Goal: Task Accomplishment & Management: Use online tool/utility

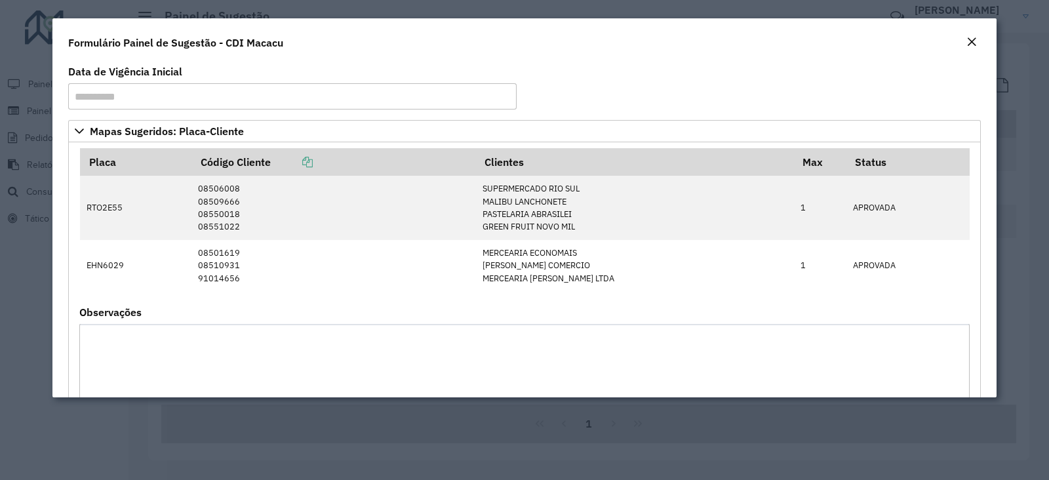
click at [975, 38] on em "Close" at bounding box center [972, 42] width 10 height 10
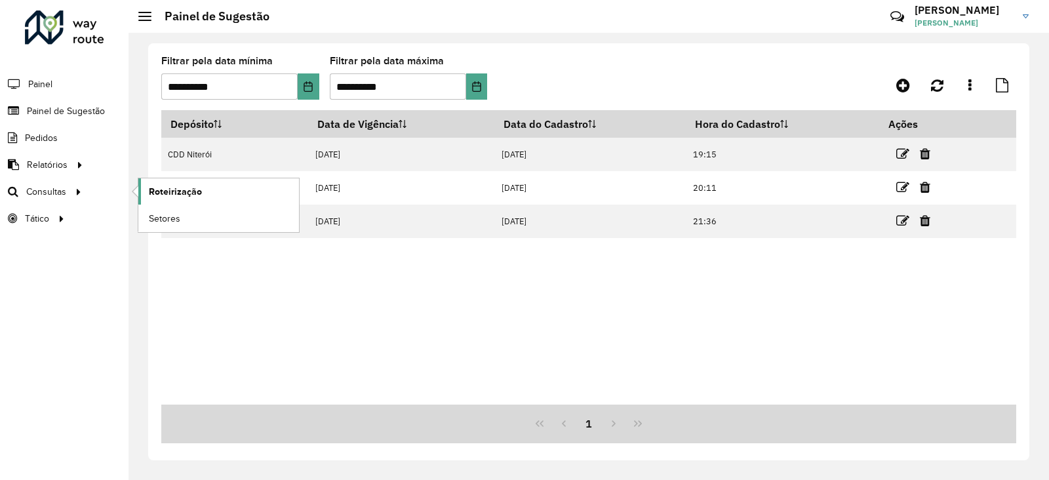
click at [161, 198] on link "Roteirização" at bounding box center [218, 191] width 161 height 26
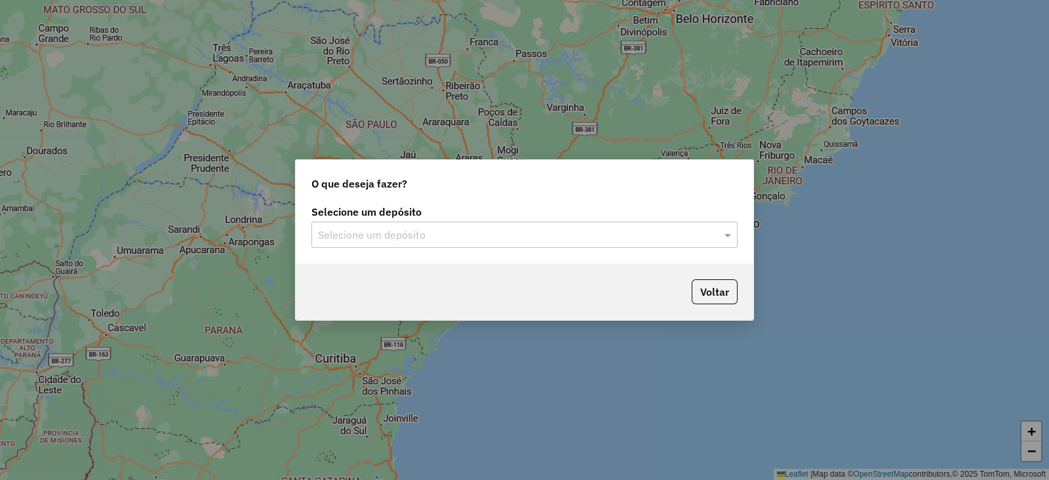
click at [361, 231] on input "text" at bounding box center [511, 236] width 387 height 16
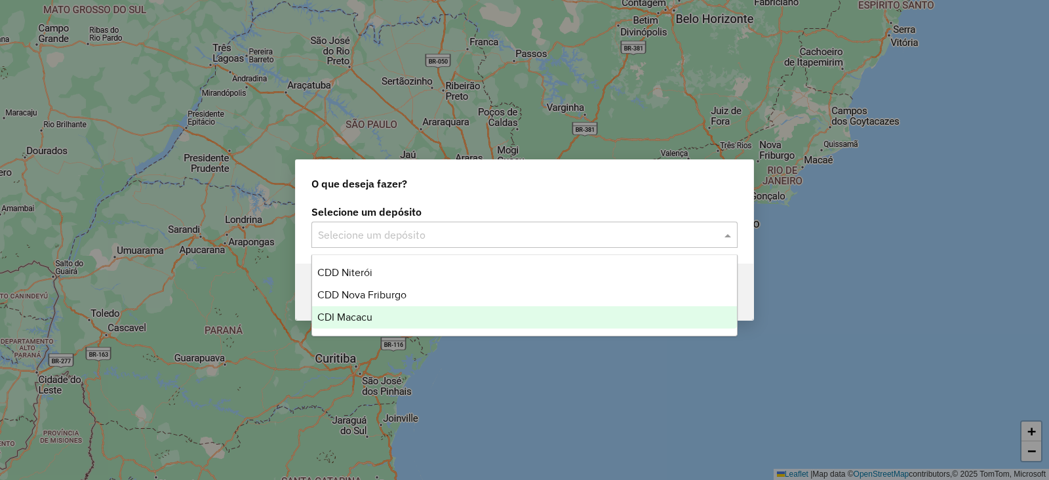
click at [353, 312] on span "CDI Macacu" at bounding box center [344, 317] width 55 height 11
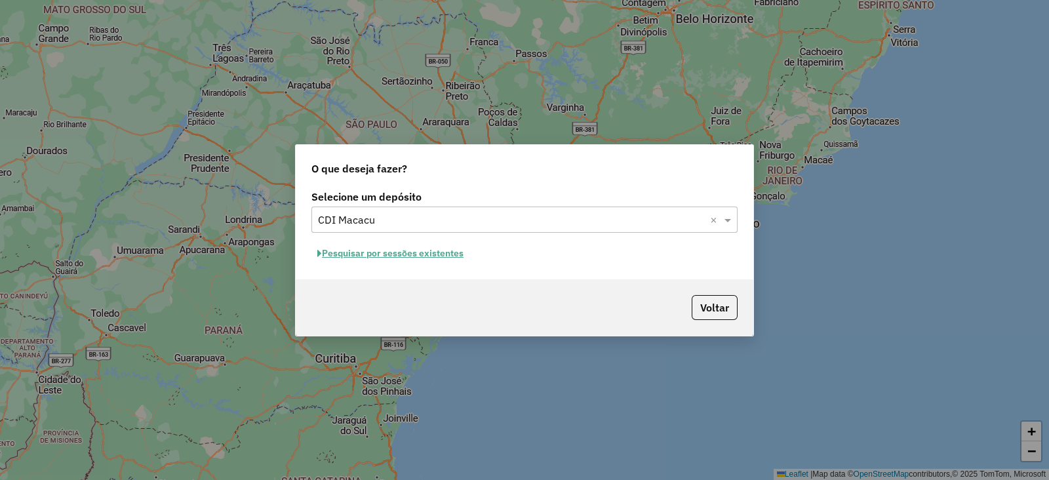
click at [390, 256] on button "Pesquisar por sessões existentes" at bounding box center [391, 253] width 158 height 20
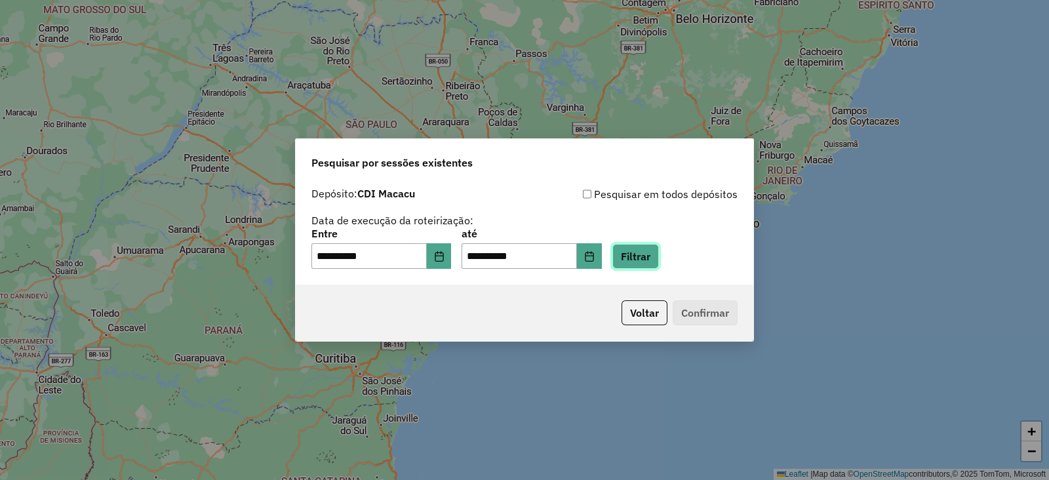
click at [653, 259] on button "Filtrar" at bounding box center [636, 256] width 47 height 25
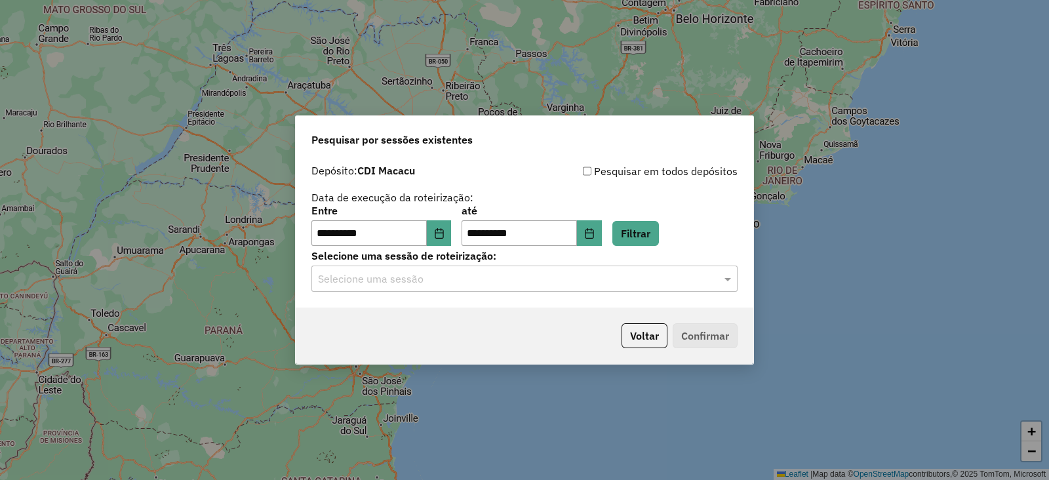
click at [462, 277] on input "text" at bounding box center [511, 280] width 387 height 16
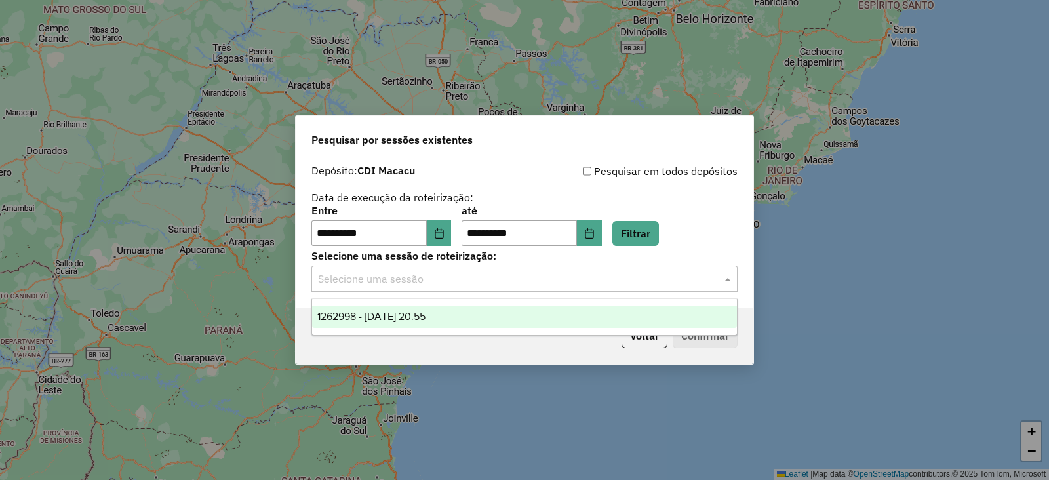
click at [409, 315] on span "1262998 - 10/09/2025 20:55" at bounding box center [371, 316] width 108 height 11
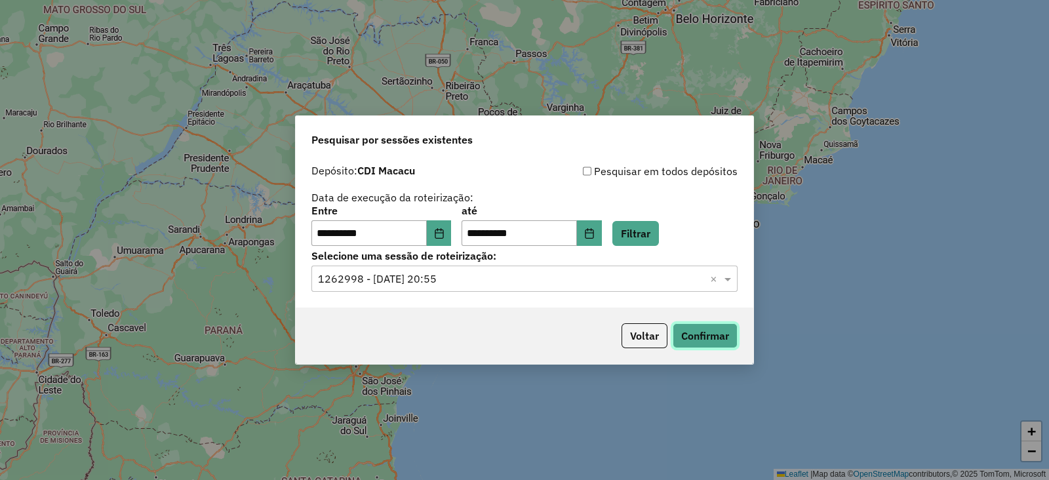
click at [683, 335] on button "Confirmar" at bounding box center [705, 335] width 65 height 25
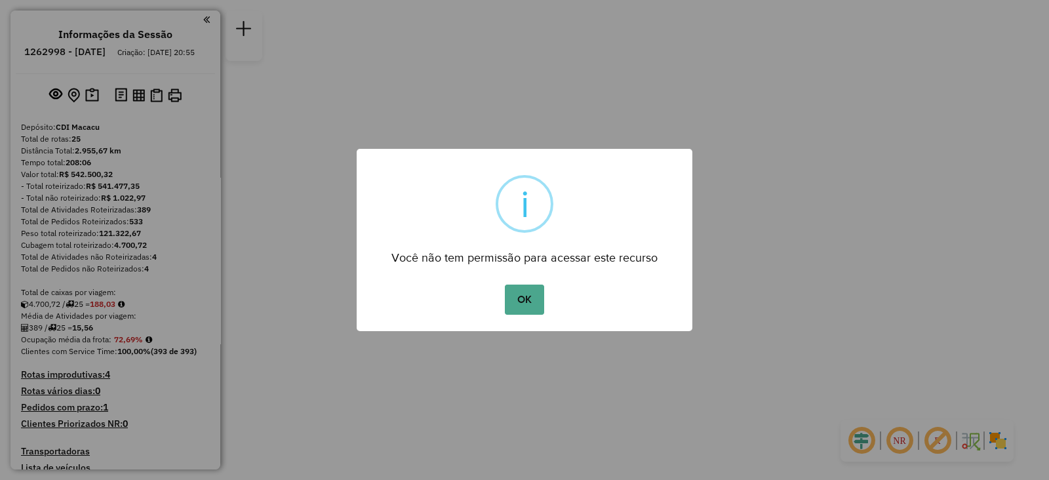
click at [523, 302] on button "OK" at bounding box center [524, 300] width 39 height 30
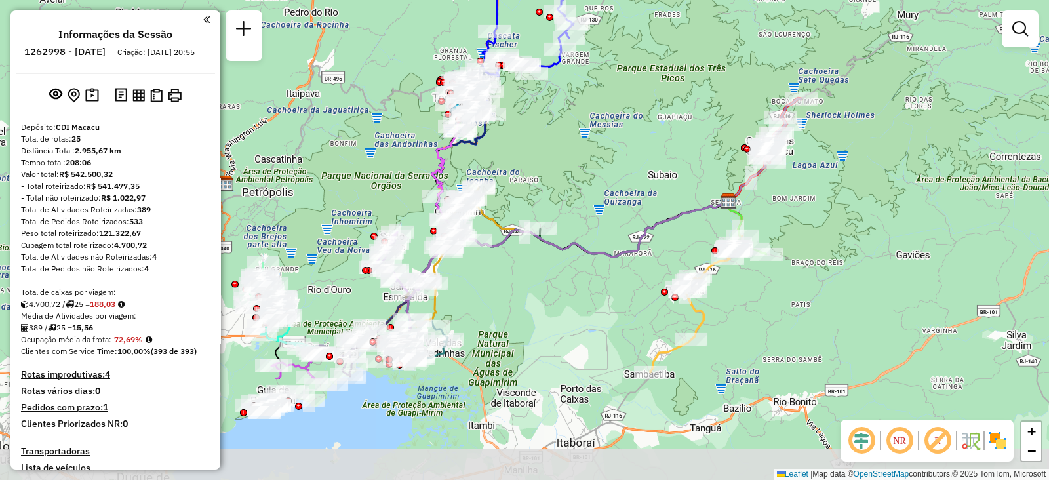
drag, startPoint x: 538, startPoint y: 230, endPoint x: 664, endPoint y: 82, distance: 194.5
click at [664, 82] on div "Janela de atendimento Grade de atendimento Capacidade Transportadoras Veículos …" at bounding box center [524, 240] width 1049 height 480
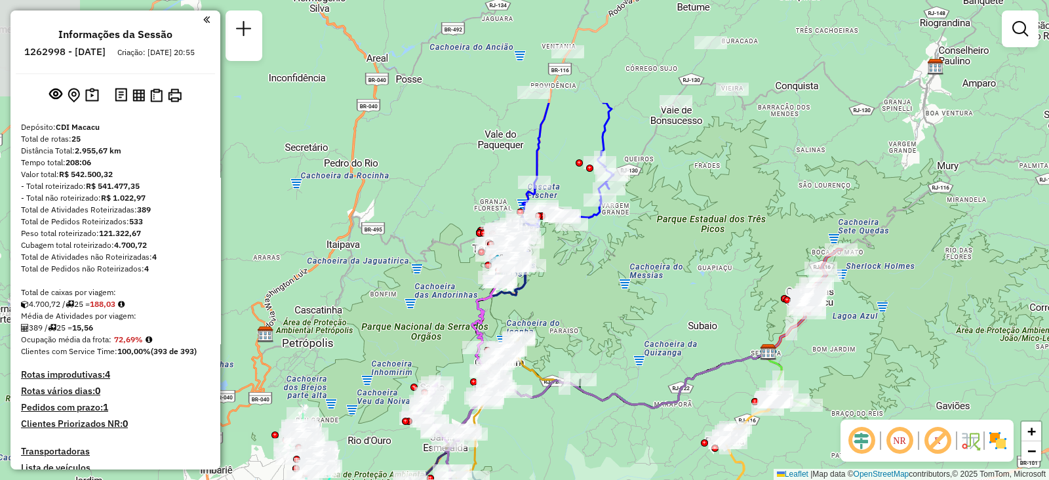
drag, startPoint x: 609, startPoint y: 228, endPoint x: 640, endPoint y: 358, distance: 134.2
click at [644, 381] on div "Janela de atendimento Grade de atendimento Capacidade Transportadoras Veículos …" at bounding box center [524, 240] width 1049 height 480
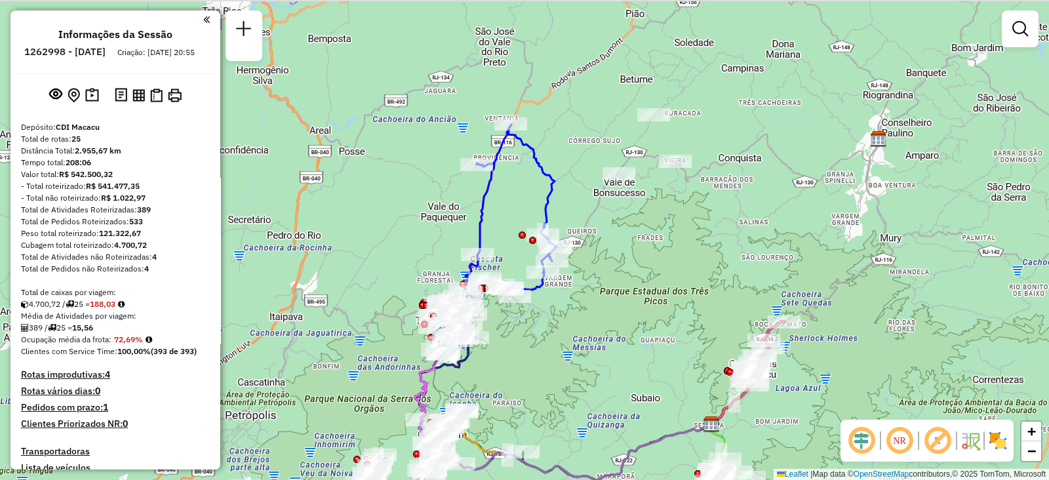
drag, startPoint x: 701, startPoint y: 214, endPoint x: 643, endPoint y: 256, distance: 72.3
click at [649, 273] on div "Janela de atendimento Grade de atendimento Capacidade Transportadoras Veículos …" at bounding box center [524, 240] width 1049 height 480
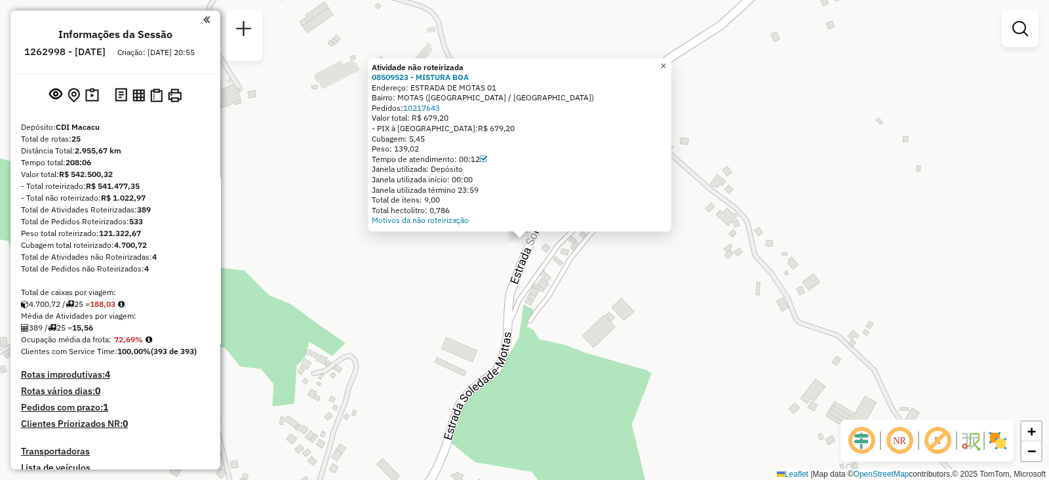
click at [666, 63] on span "×" at bounding box center [663, 65] width 6 height 11
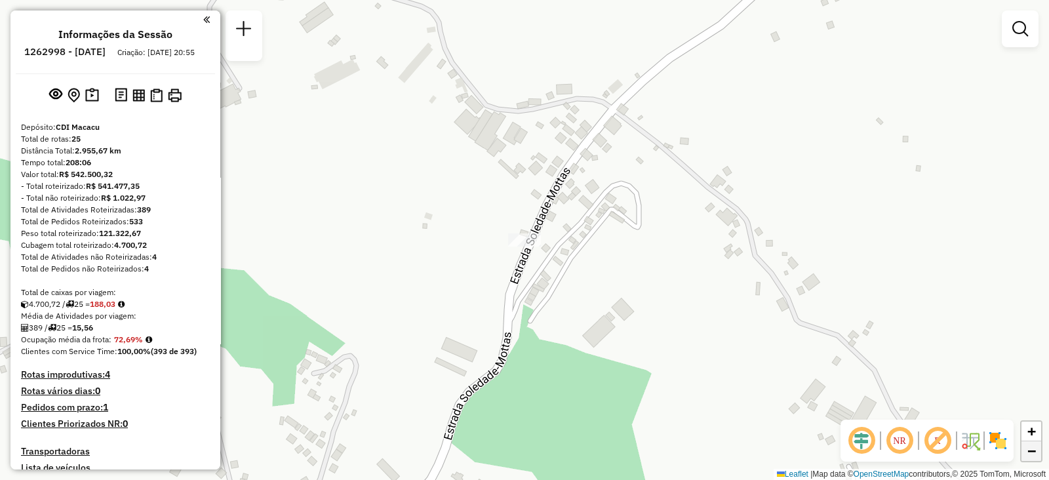
click at [1030, 453] on span "−" at bounding box center [1032, 451] width 9 height 16
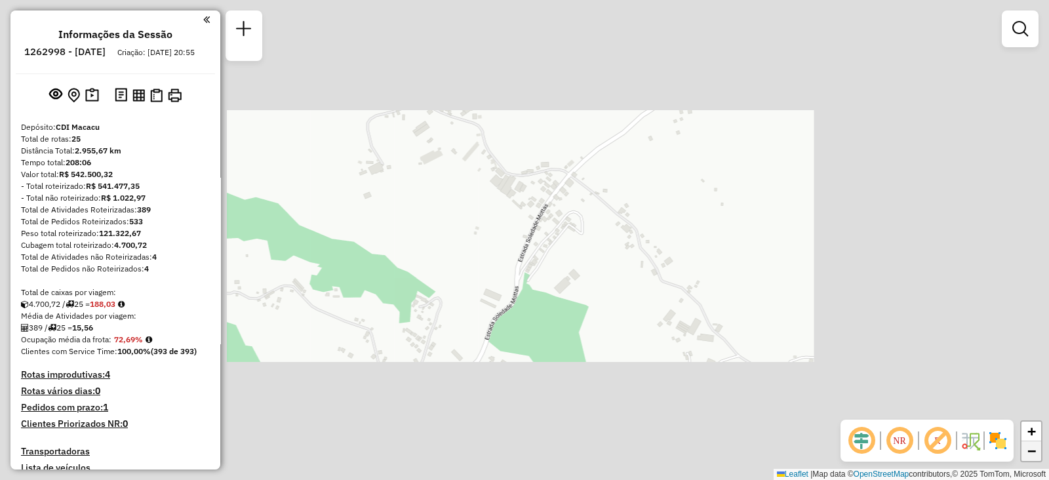
click at [1030, 453] on span "−" at bounding box center [1032, 451] width 9 height 16
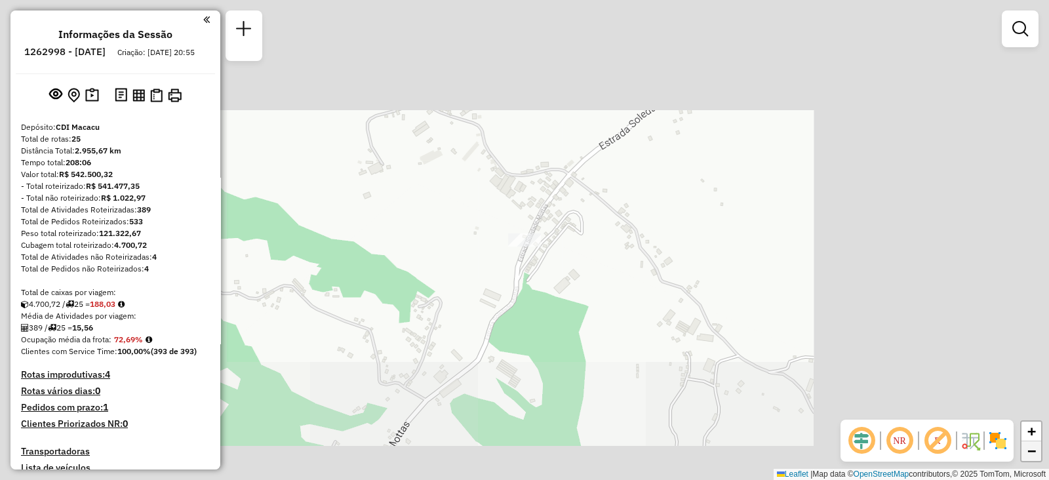
click at [1030, 453] on span "−" at bounding box center [1032, 451] width 9 height 16
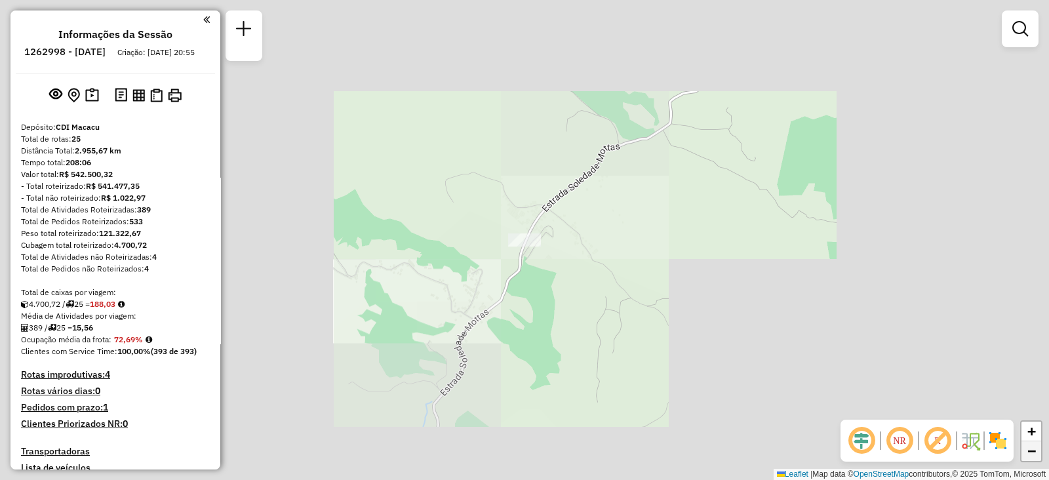
click at [1026, 451] on link "−" at bounding box center [1032, 451] width 20 height 20
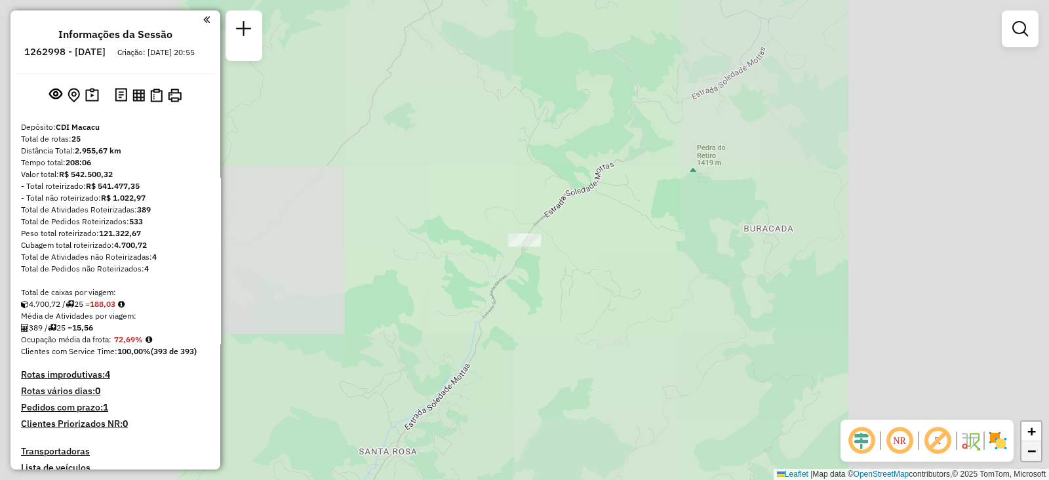
click at [1028, 451] on span "−" at bounding box center [1032, 451] width 9 height 16
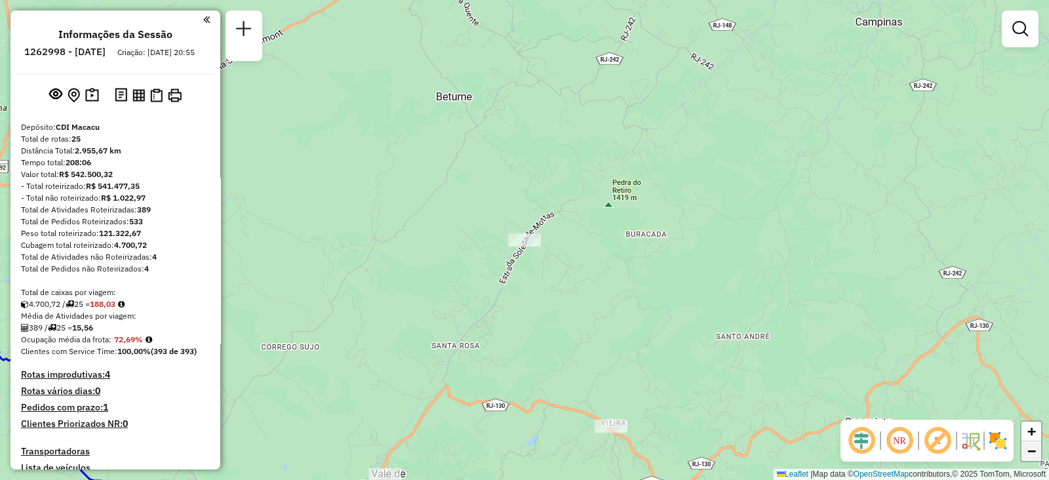
click at [1028, 451] on span "−" at bounding box center [1032, 451] width 9 height 16
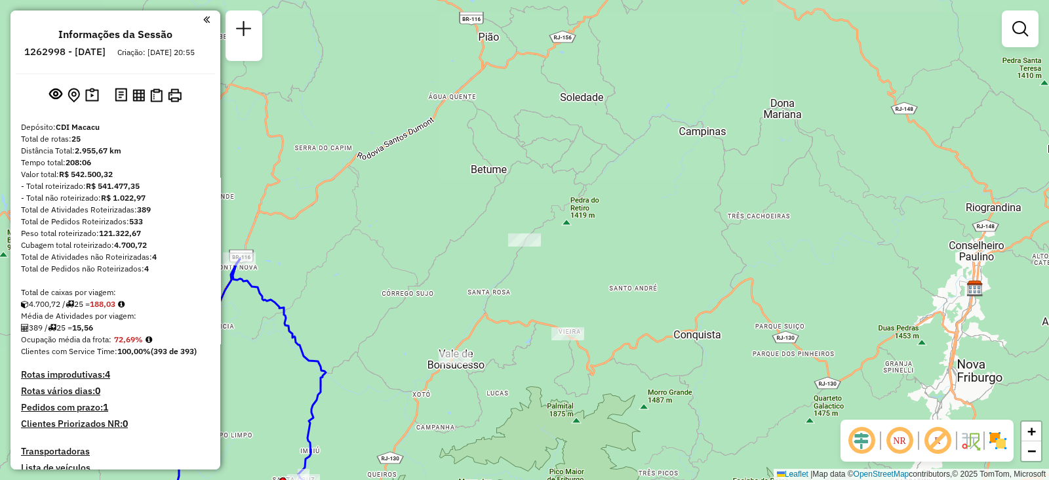
drag, startPoint x: 712, startPoint y: 311, endPoint x: 703, endPoint y: 335, distance: 25.7
click at [710, 312] on div "Janela de atendimento Grade de atendimento Capacidade Transportadoras Veículos …" at bounding box center [524, 240] width 1049 height 480
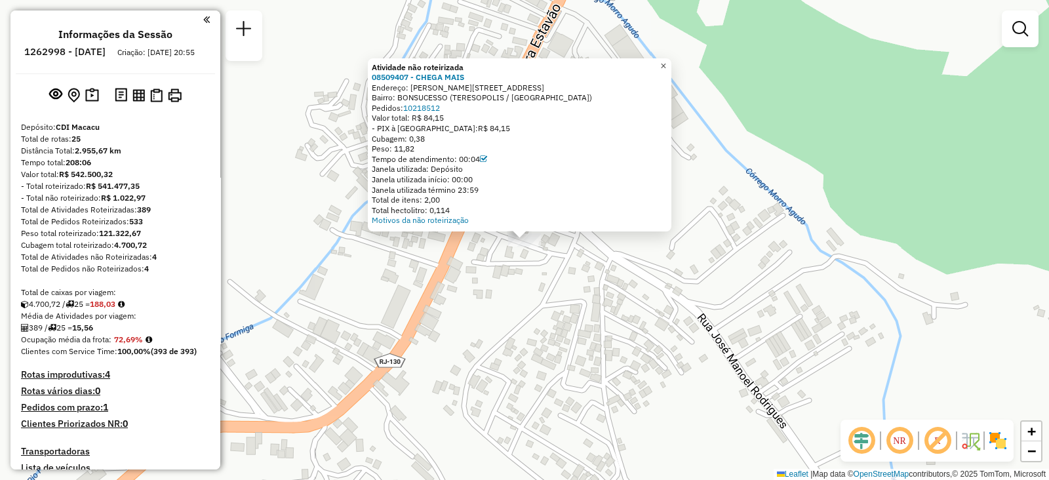
click at [666, 63] on span "×" at bounding box center [663, 65] width 6 height 11
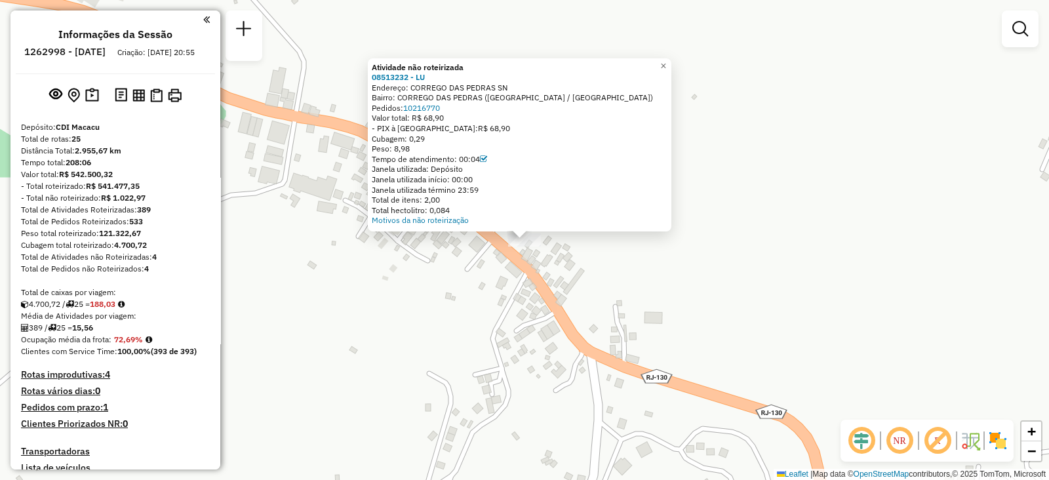
click at [797, 218] on div "Atividade não roteirizada 08513232 - LU Endereço: CORREGO DAS PEDRAS SN Bairro:…" at bounding box center [524, 240] width 1049 height 480
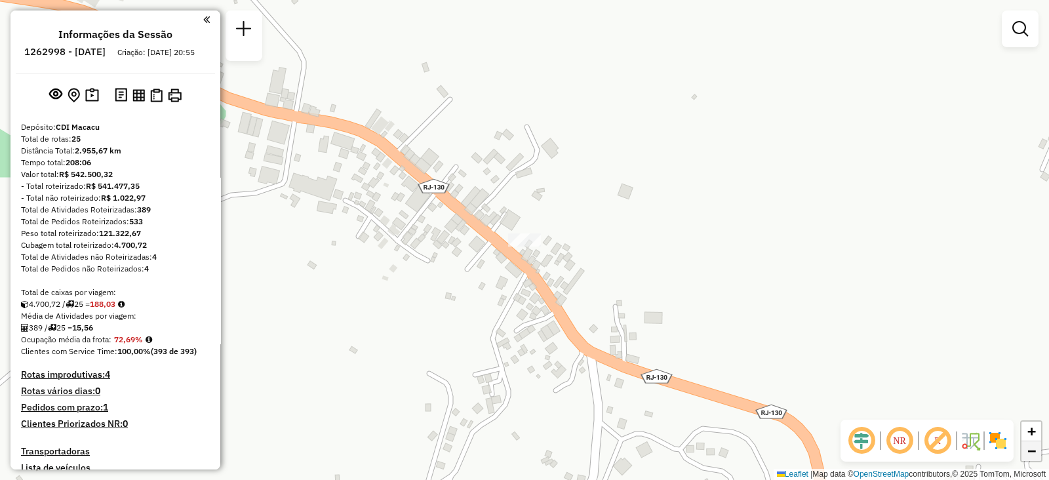
click at [1031, 449] on span "−" at bounding box center [1032, 451] width 9 height 16
click at [1030, 449] on span "−" at bounding box center [1032, 451] width 9 height 16
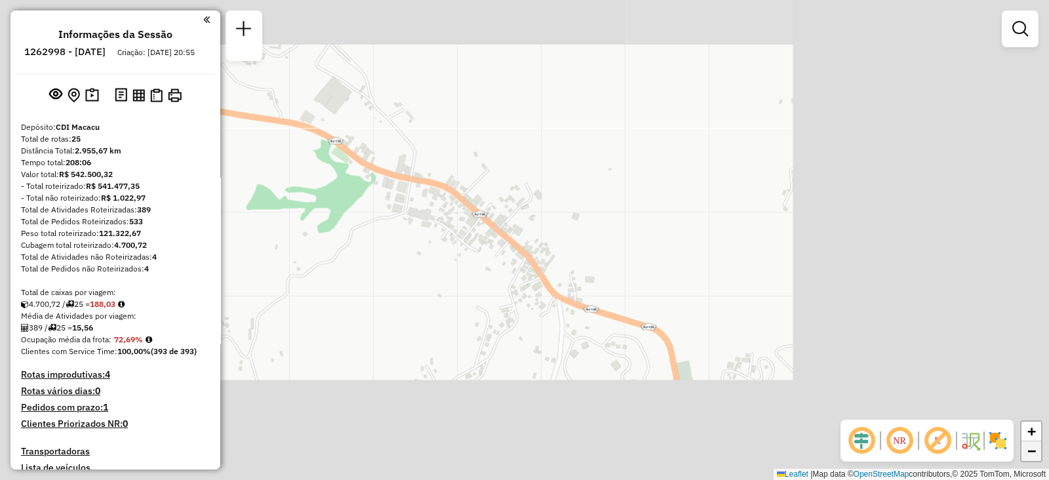
click at [1030, 449] on span "−" at bounding box center [1032, 451] width 9 height 16
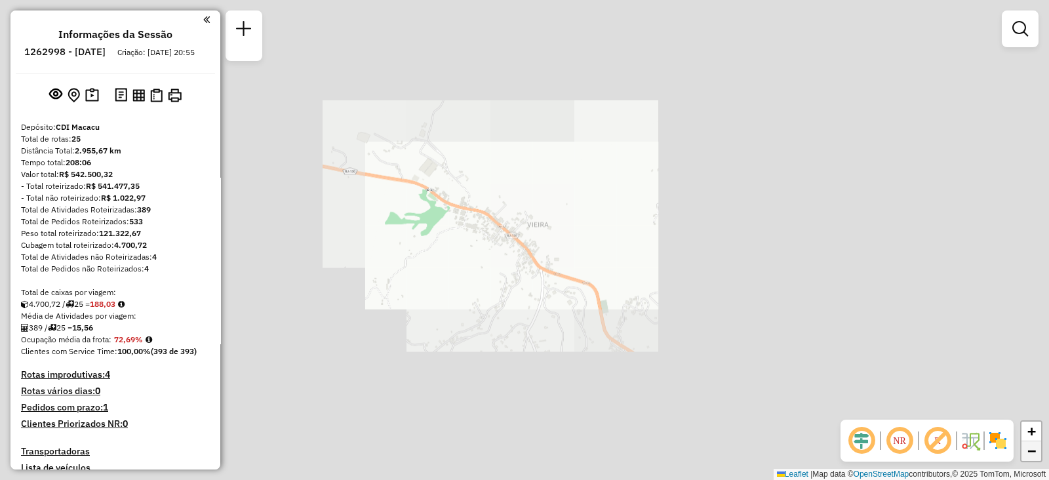
click at [1030, 449] on span "−" at bounding box center [1032, 451] width 9 height 16
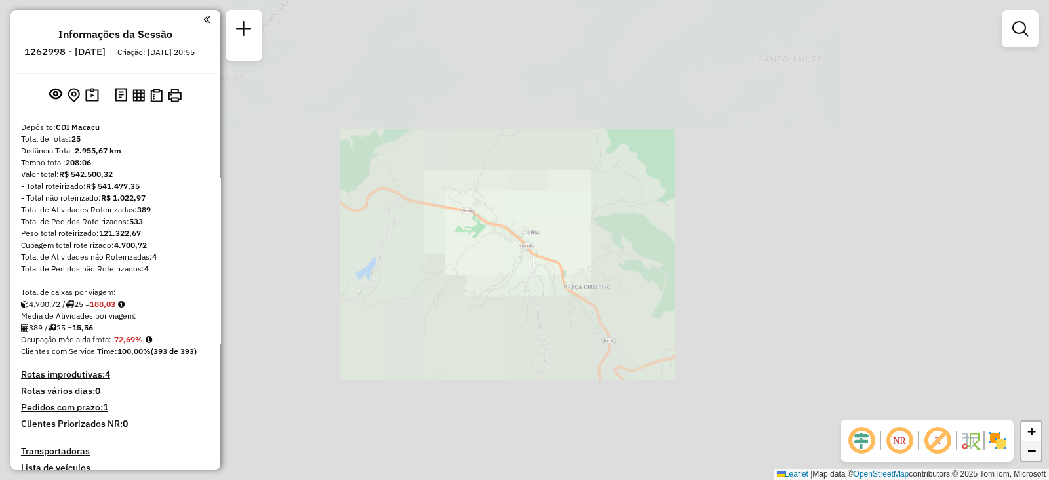
click at [1030, 449] on span "−" at bounding box center [1032, 451] width 9 height 16
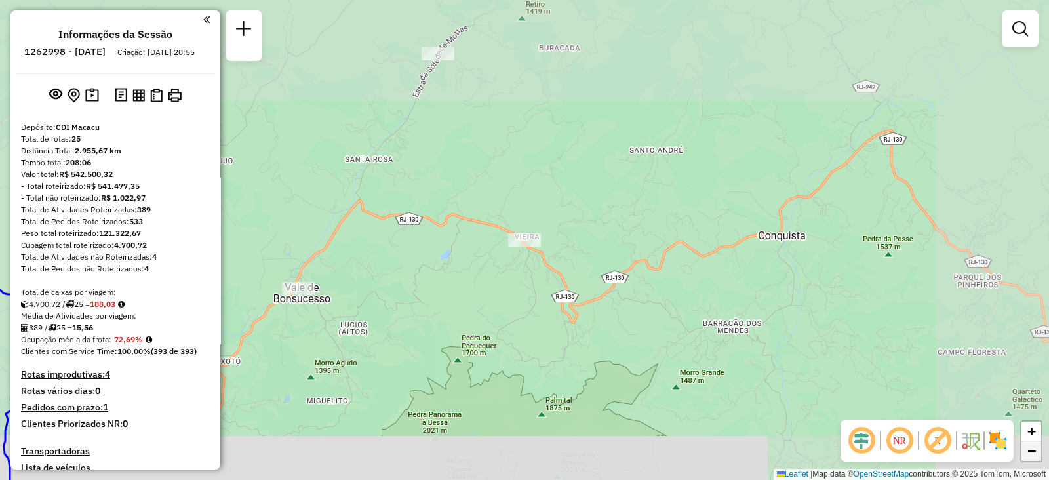
click at [1030, 449] on span "−" at bounding box center [1032, 451] width 9 height 16
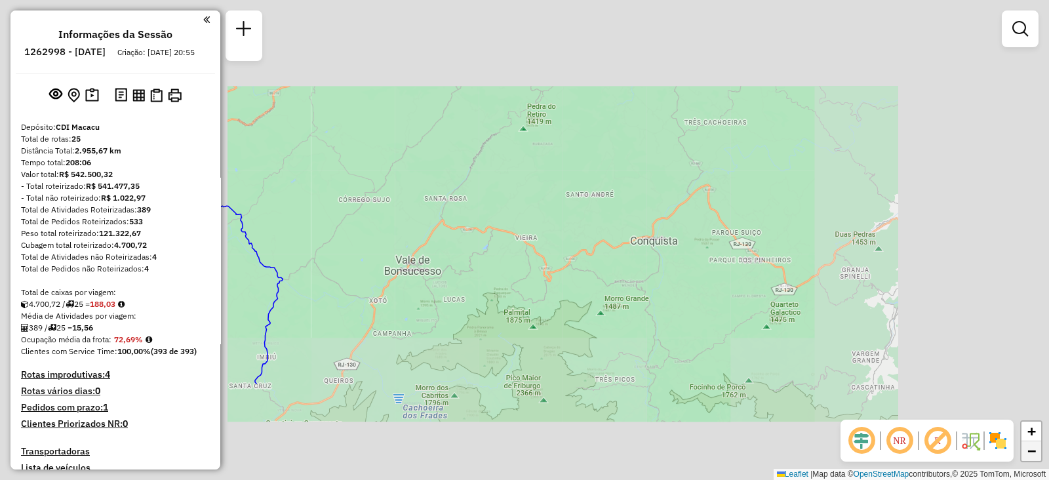
click at [1030, 449] on span "−" at bounding box center [1032, 451] width 9 height 16
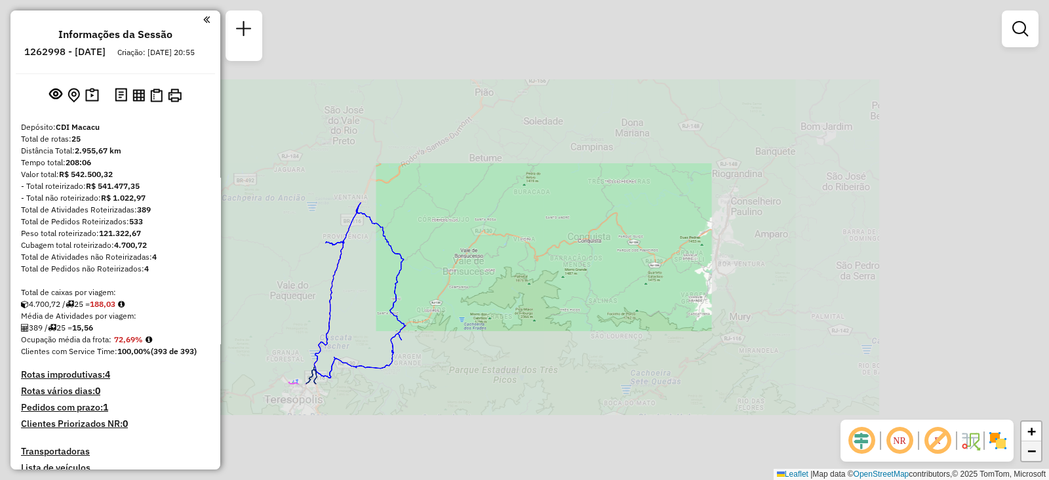
click at [1030, 449] on span "−" at bounding box center [1032, 451] width 9 height 16
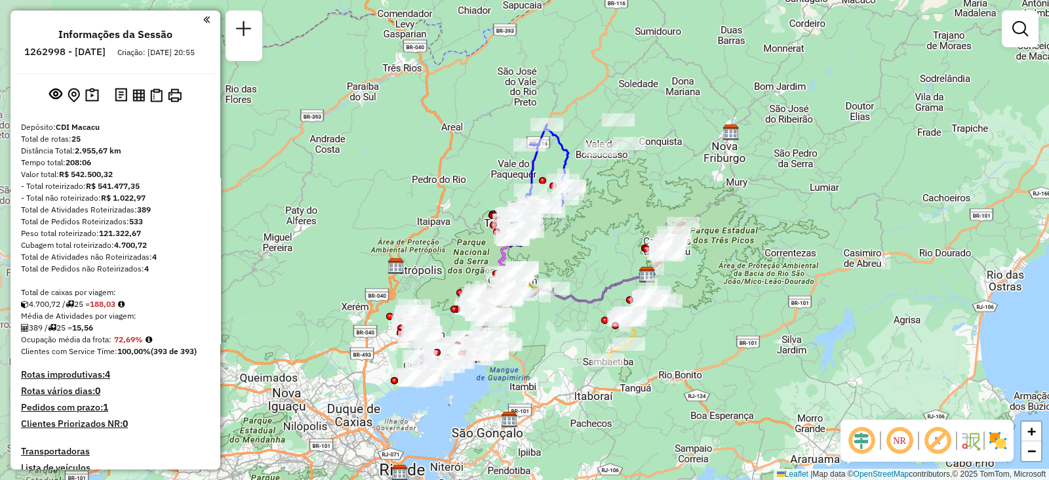
drag, startPoint x: 687, startPoint y: 313, endPoint x: 790, endPoint y: 218, distance: 140.2
click at [790, 218] on div "Janela de atendimento Grade de atendimento Capacidade Transportadoras Veículos …" at bounding box center [524, 240] width 1049 height 480
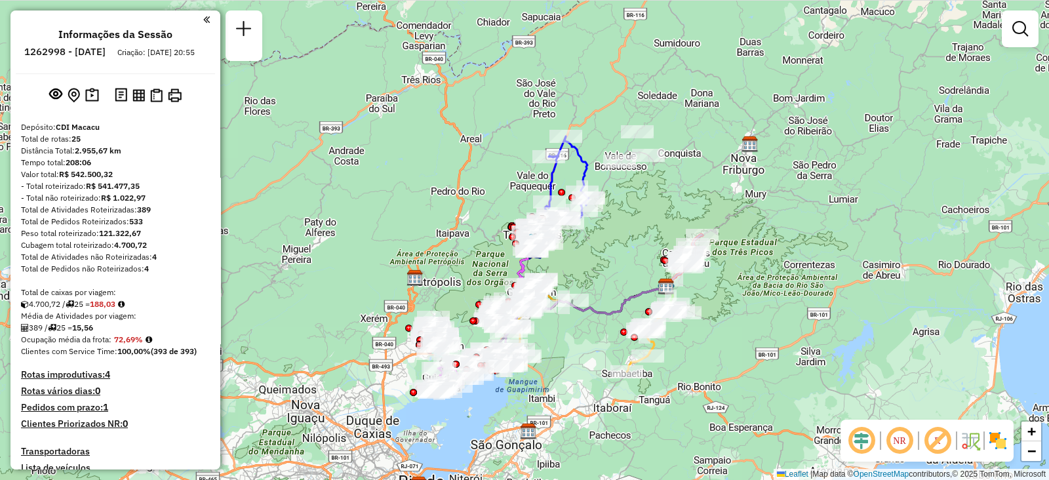
drag, startPoint x: 743, startPoint y: 352, endPoint x: 558, endPoint y: 247, distance: 212.6
click at [740, 352] on div "Janela de atendimento Grade de atendimento Capacidade Transportadoras Veículos …" at bounding box center [524, 240] width 1049 height 480
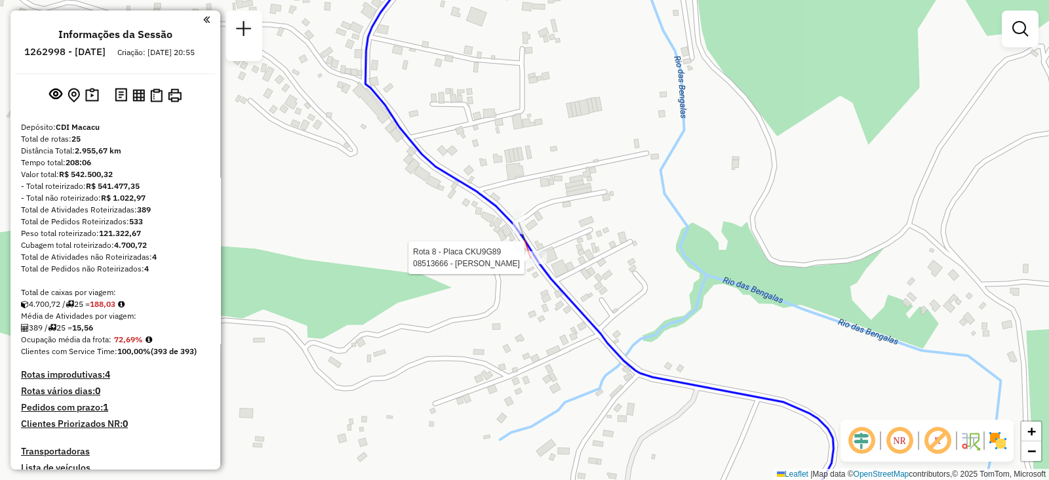
select select "**********"
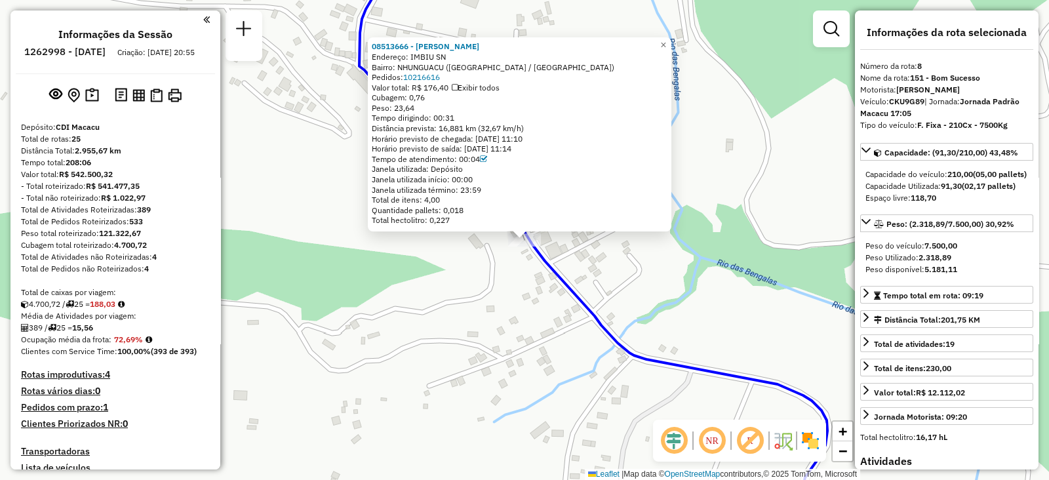
scroll to position [1019, 0]
